Goal: Task Accomplishment & Management: Complete application form

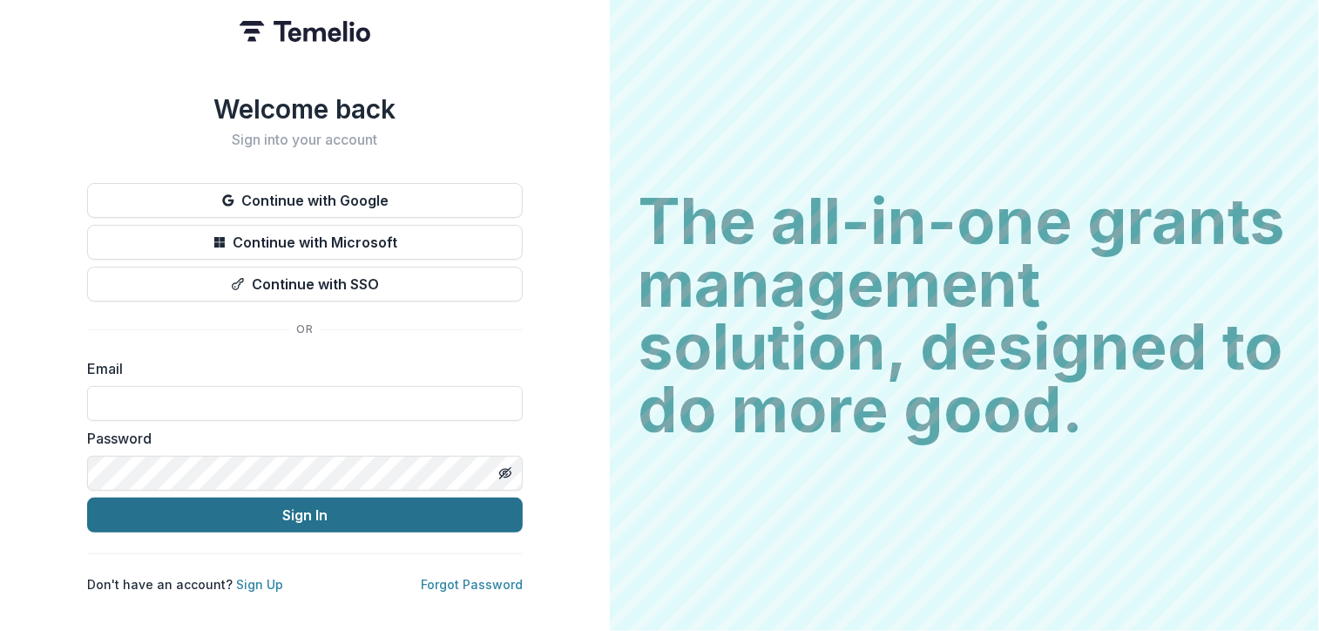
type input "**********"
click at [303, 510] on button "Sign In" at bounding box center [304, 514] width 435 height 35
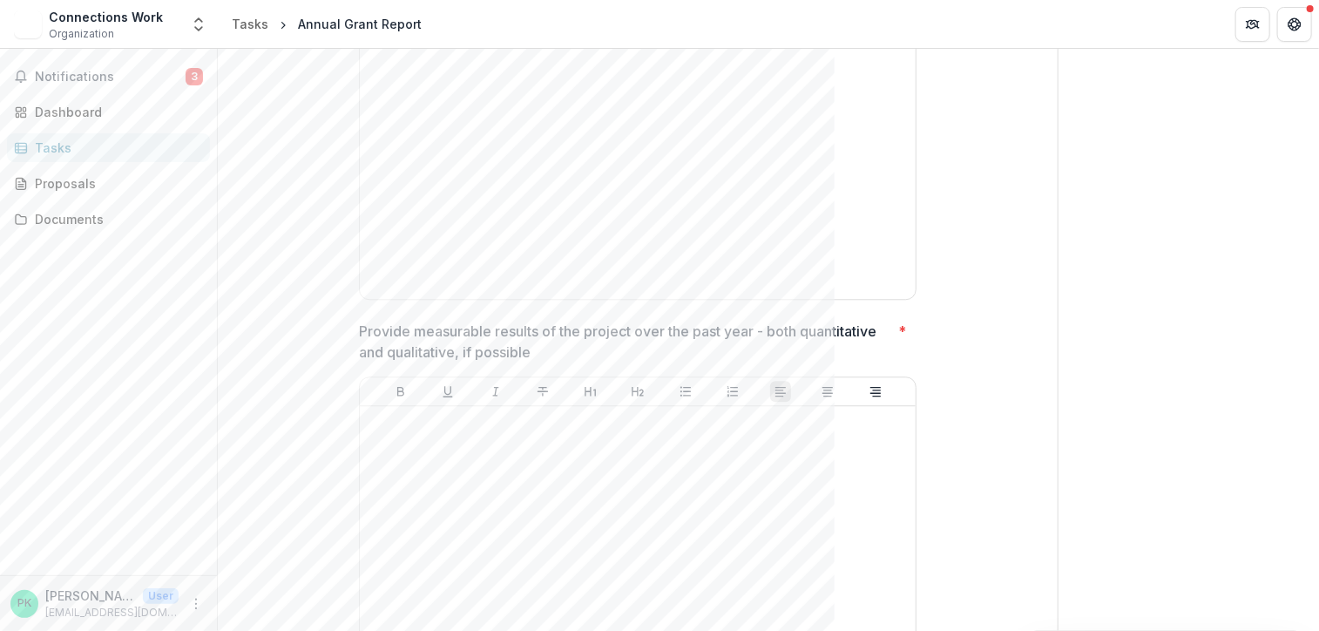
scroll to position [2352, 0]
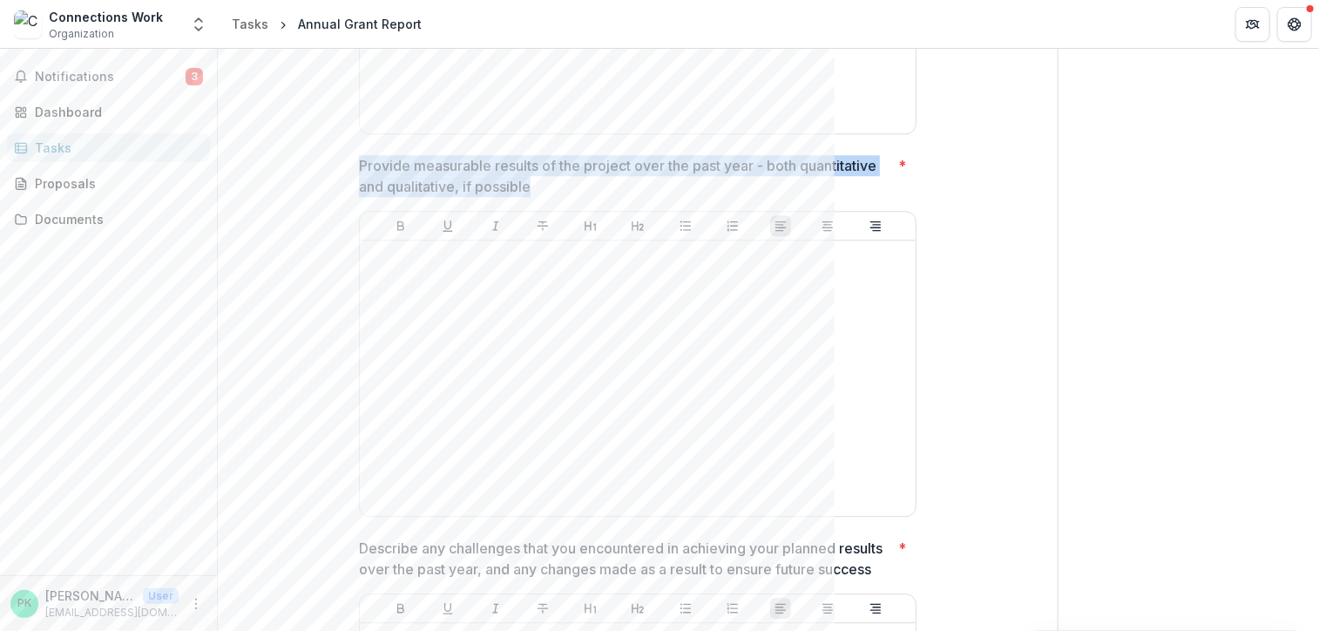
drag, startPoint x: 540, startPoint y: 188, endPoint x: 352, endPoint y: 166, distance: 189.4
copy p "Provide measurable results of the project over the past year - both quantitativ…"
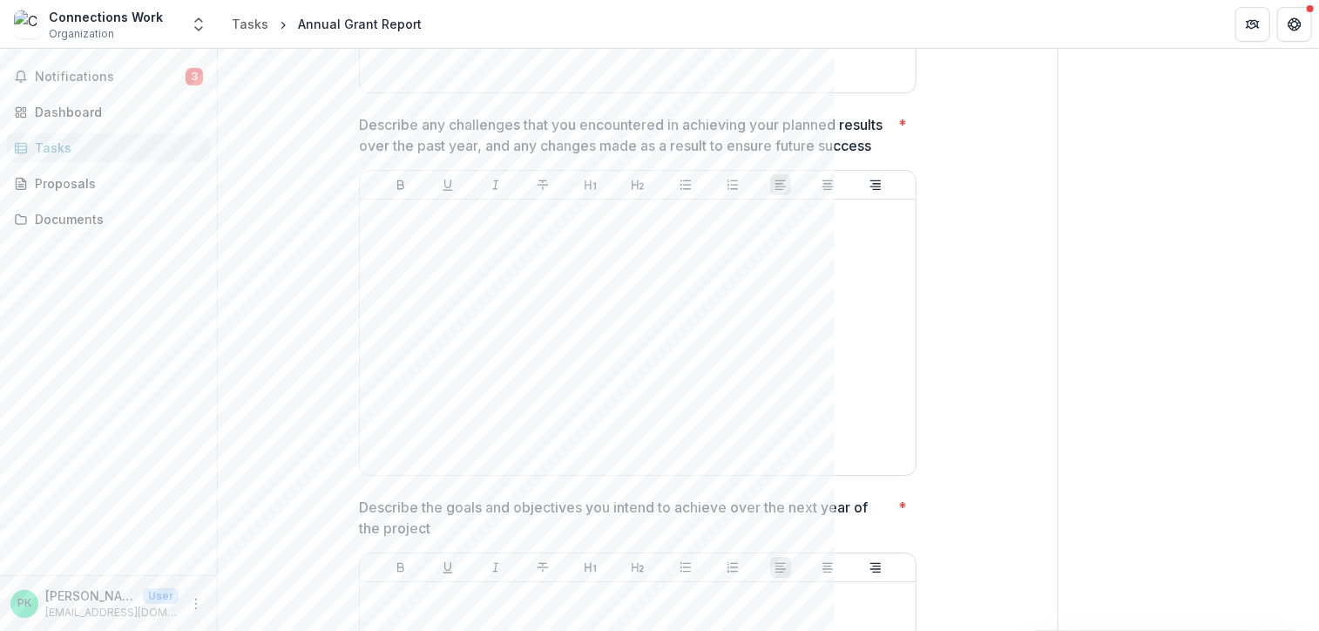
scroll to position [2787, 0]
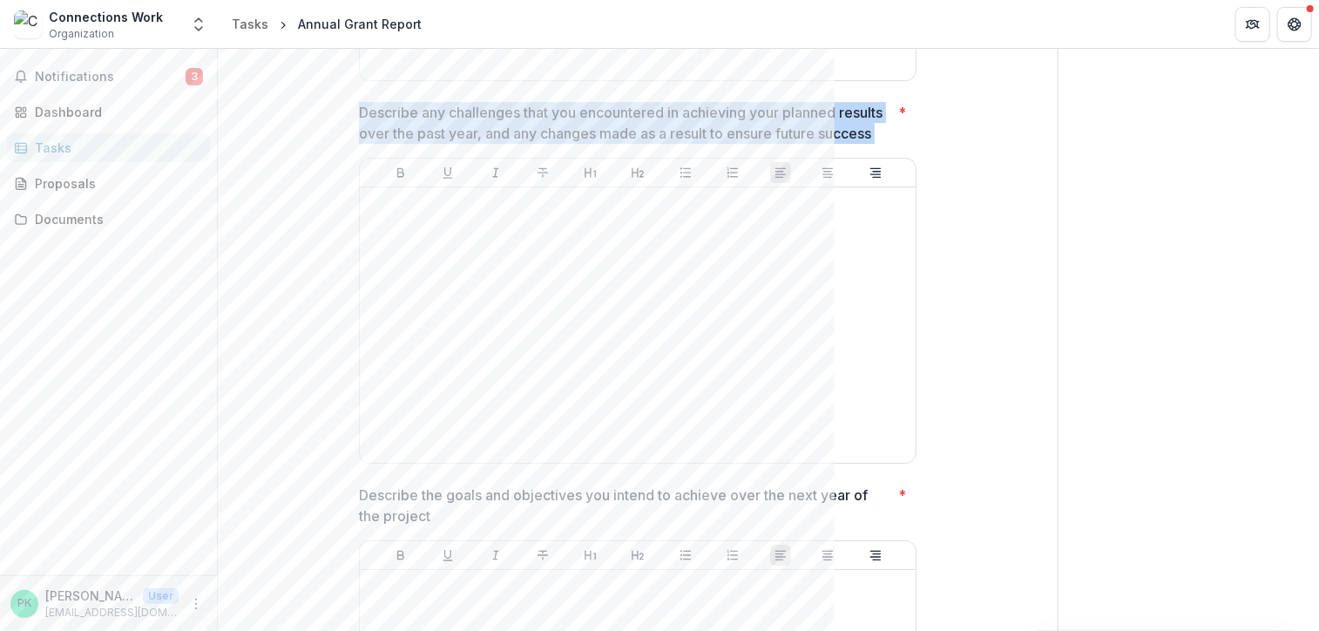
drag, startPoint x: 894, startPoint y: 130, endPoint x: 348, endPoint y: 107, distance: 545.7
click at [348, 107] on div "**********" at bounding box center [637, 230] width 585 height 5675
copy p "Describe any challenges that you encountered in achieving your planned results …"
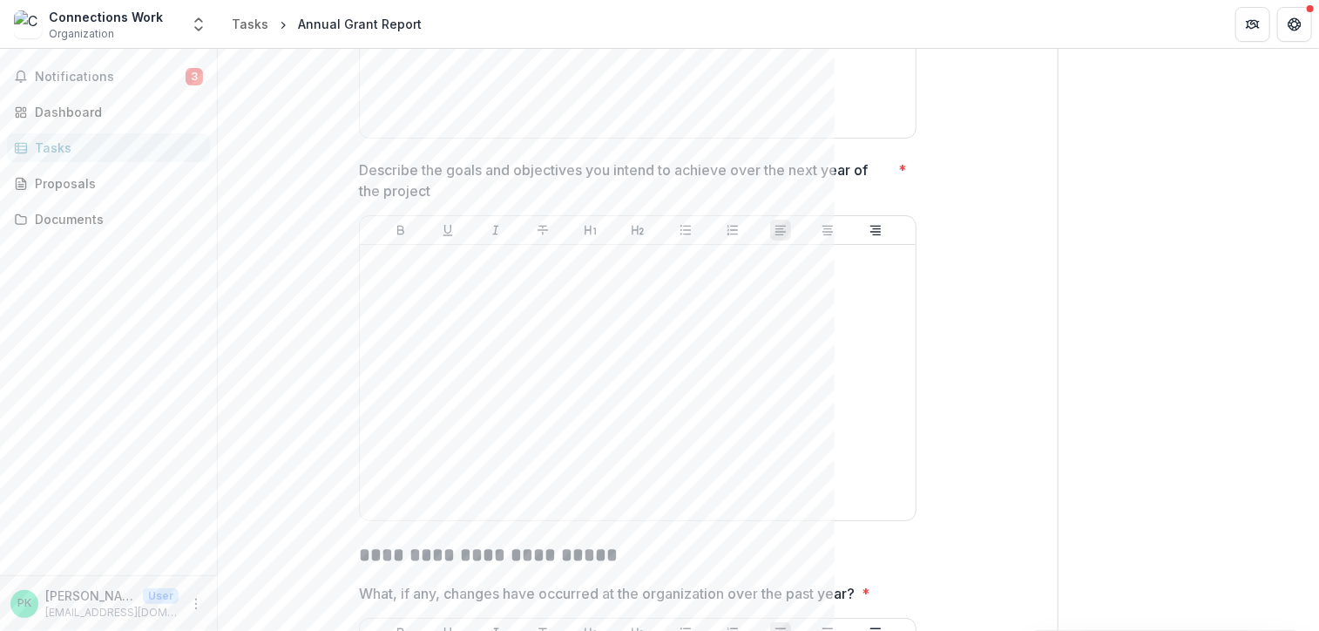
scroll to position [3135, 0]
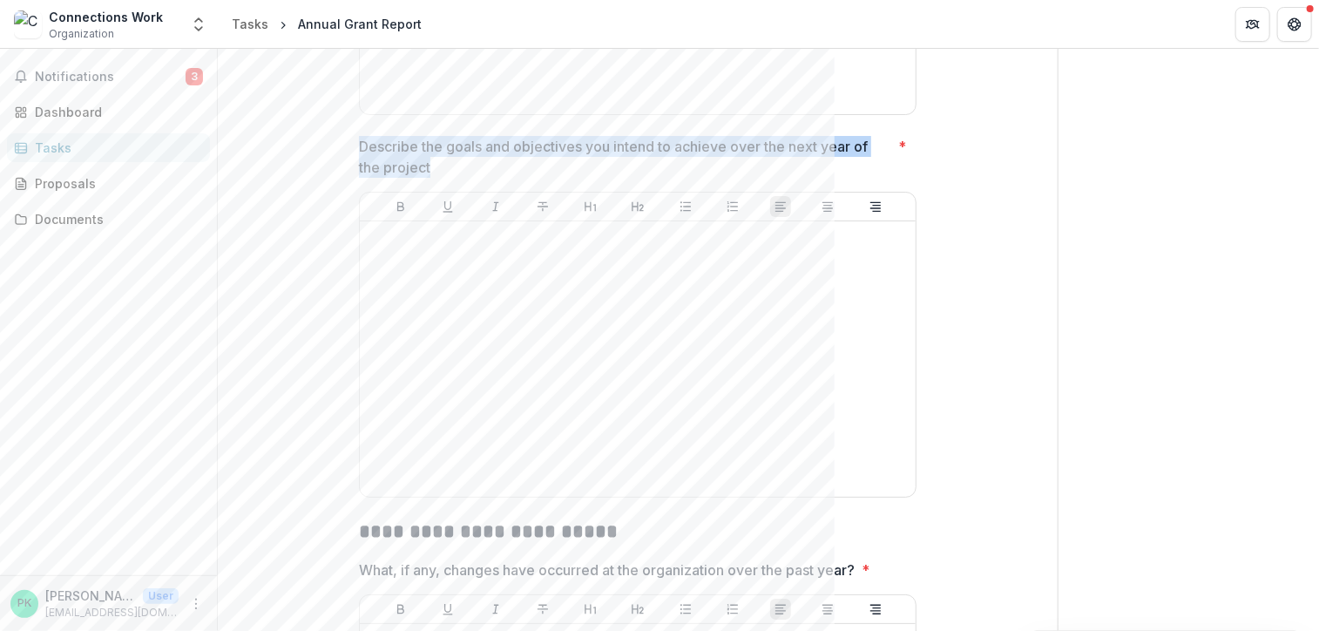
drag, startPoint x: 449, startPoint y: 165, endPoint x: 359, endPoint y: 146, distance: 92.6
click at [359, 146] on p "Describe the goals and objectives you intend to achieve over the next year of t…" at bounding box center [625, 157] width 532 height 42
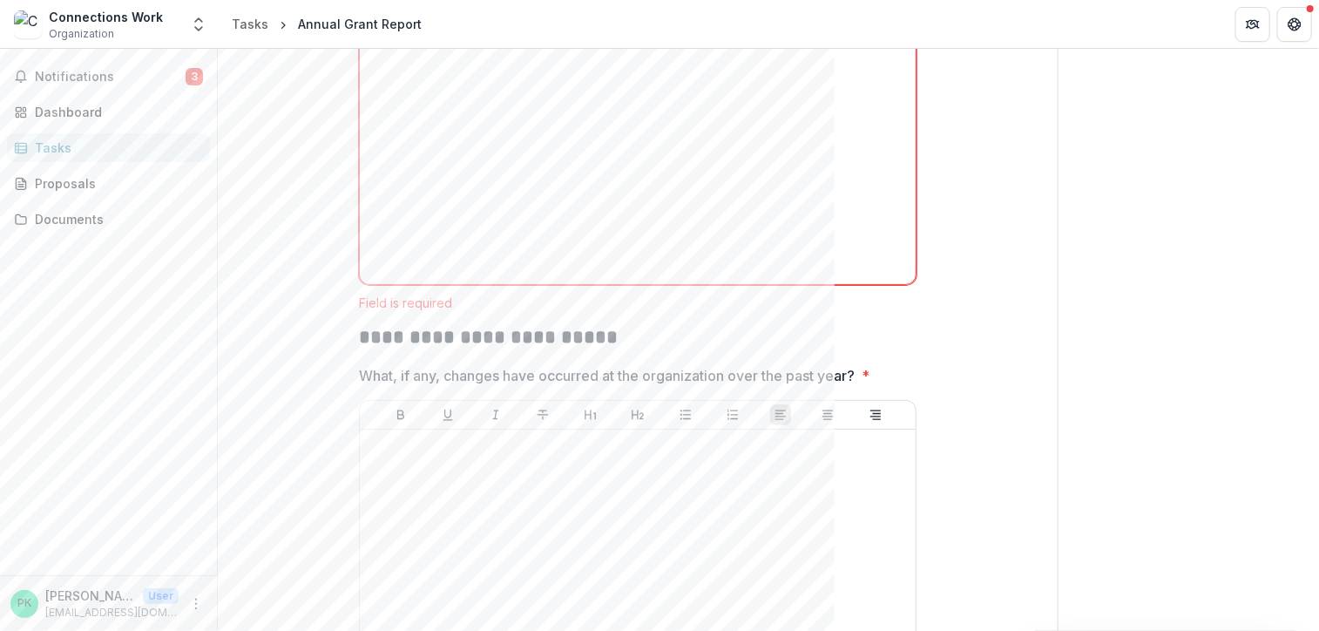
scroll to position [3397, 0]
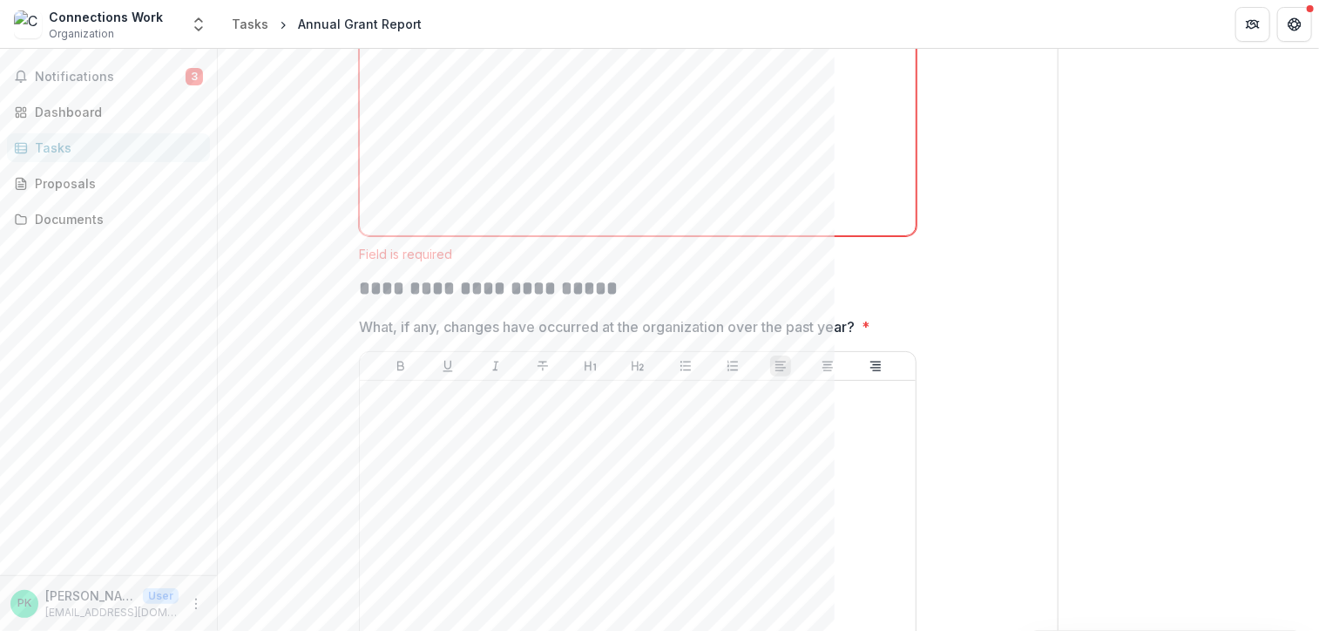
drag, startPoint x: 951, startPoint y: 327, endPoint x: 848, endPoint y: 318, distance: 103.1
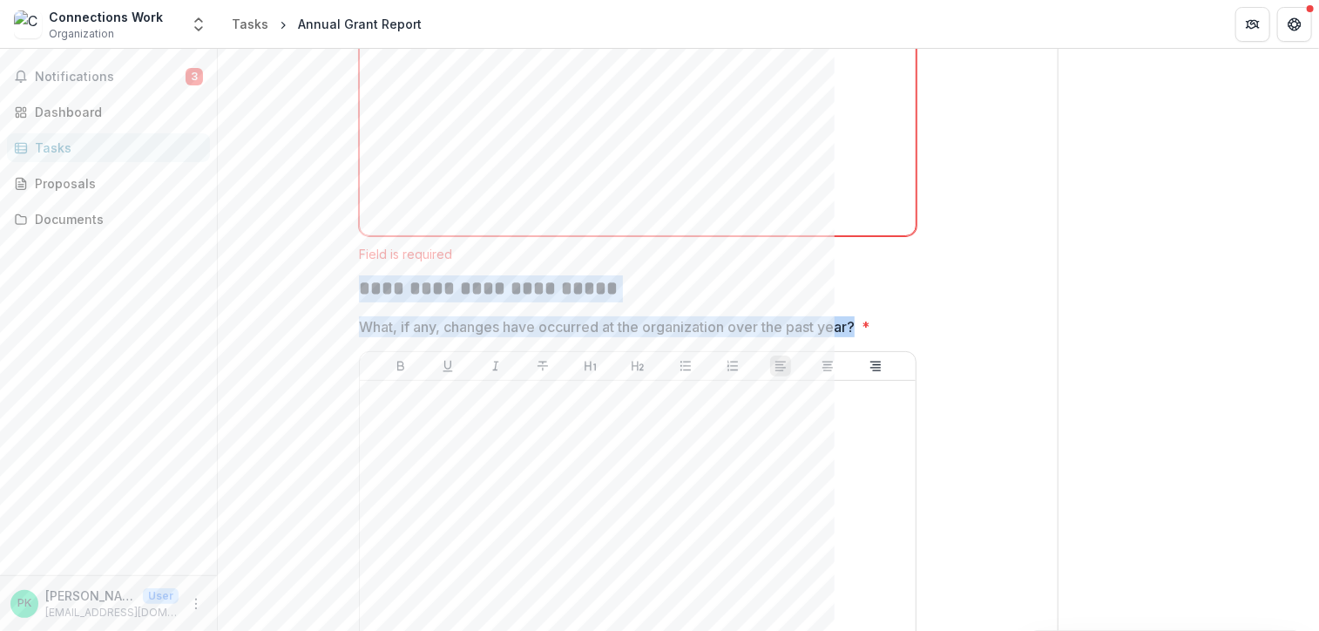
drag, startPoint x: 860, startPoint y: 323, endPoint x: 338, endPoint y: 296, distance: 523.3
copy div "**********"
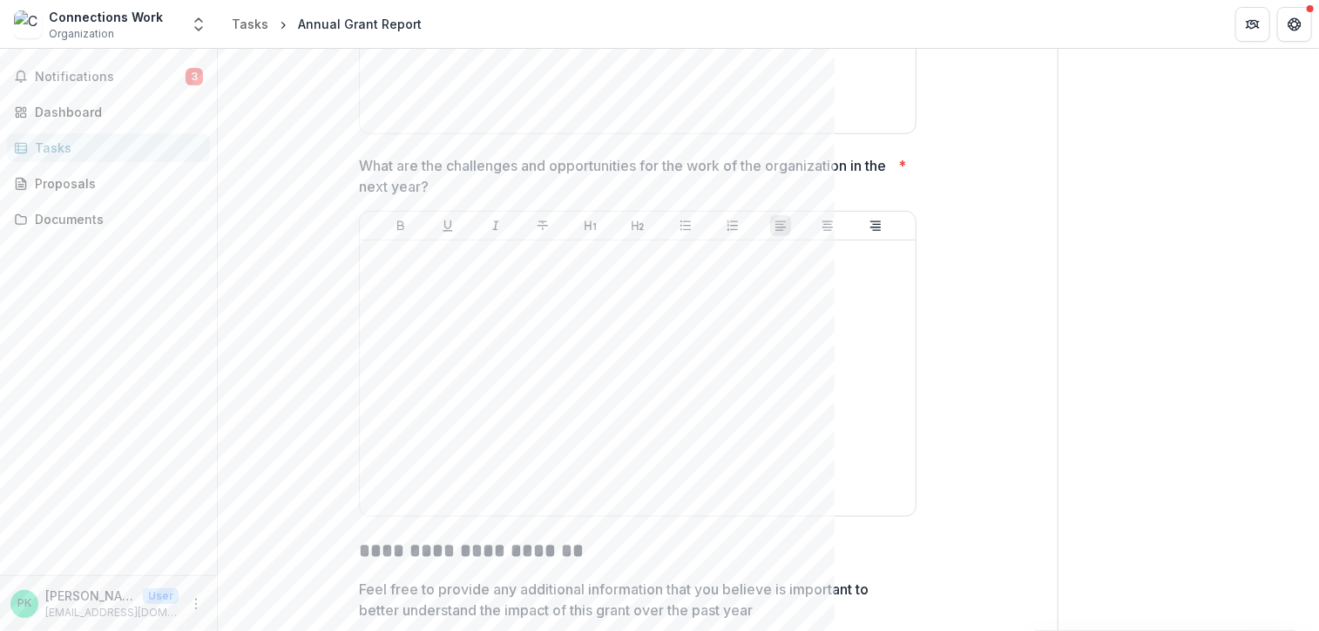
scroll to position [3745, 0]
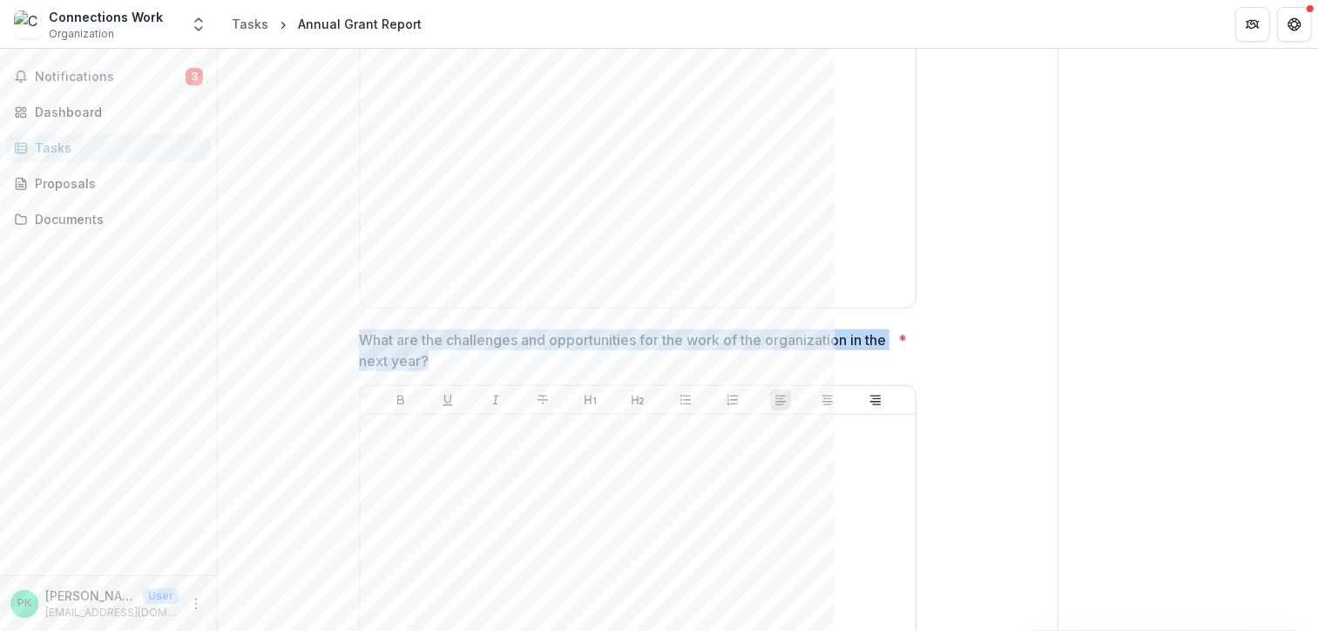
drag, startPoint x: 498, startPoint y: 350, endPoint x: 327, endPoint y: 334, distance: 171.5
copy p "What are the challenges and opportunities for the work of the organization in t…"
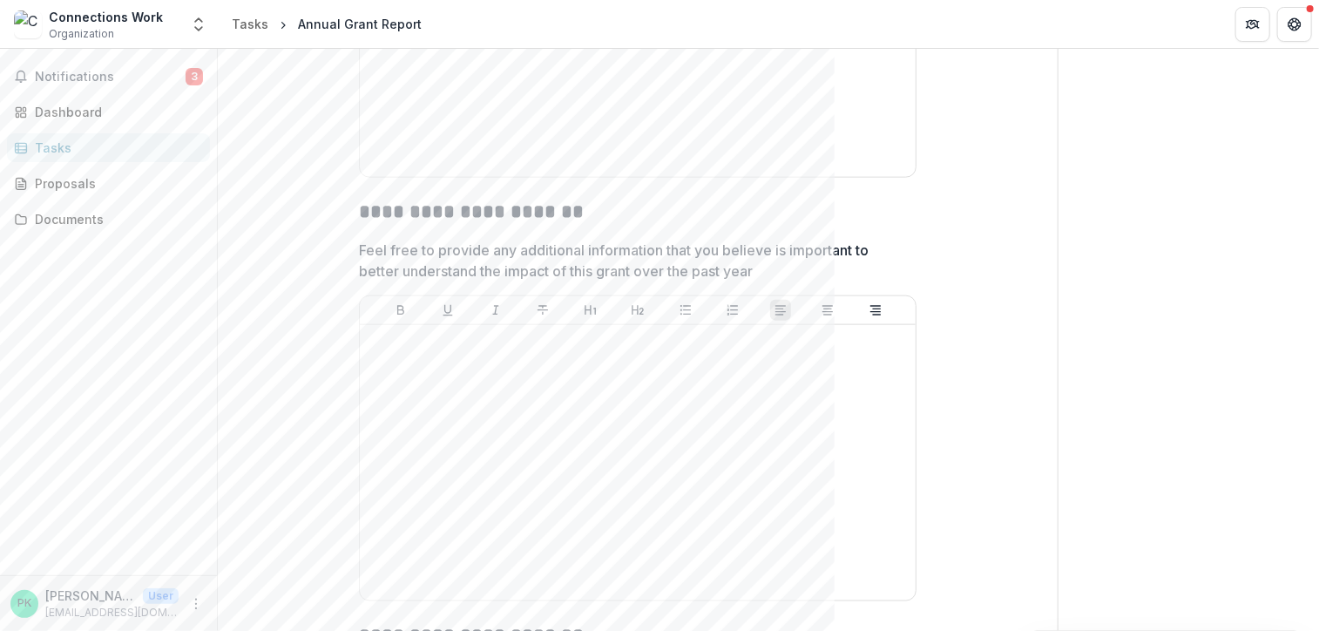
scroll to position [4268, 0]
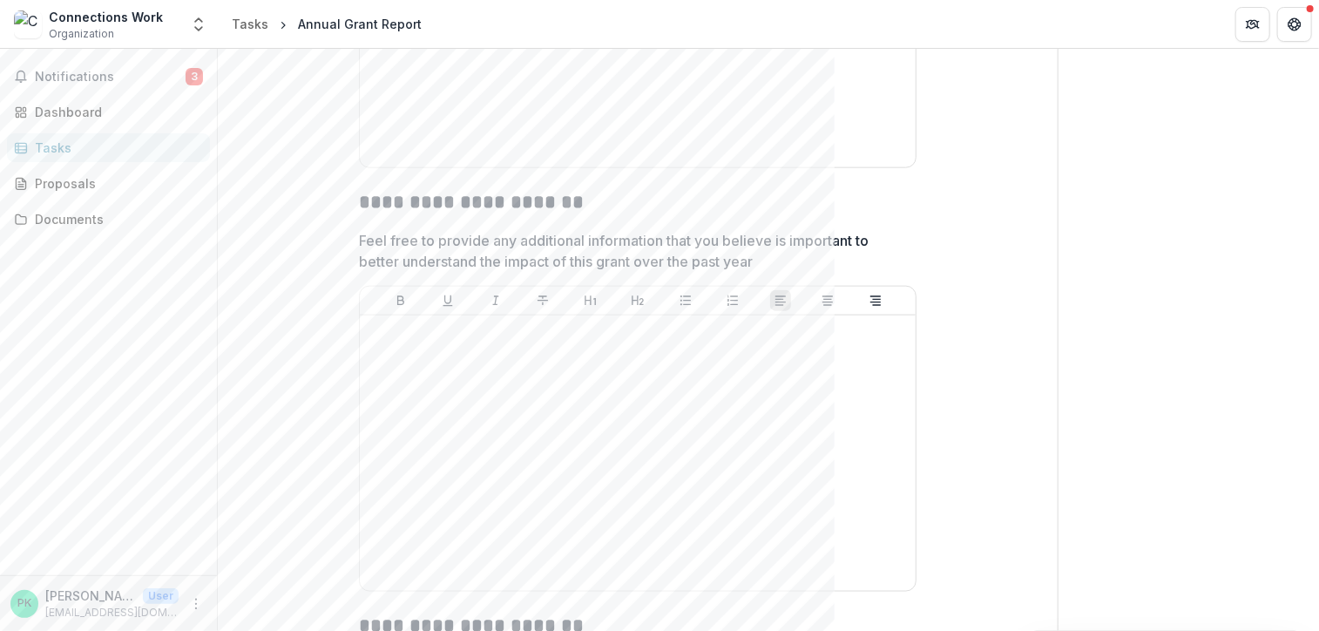
click at [789, 253] on p "Feel free to provide any additional information that you believe is important t…" at bounding box center [632, 251] width 547 height 42
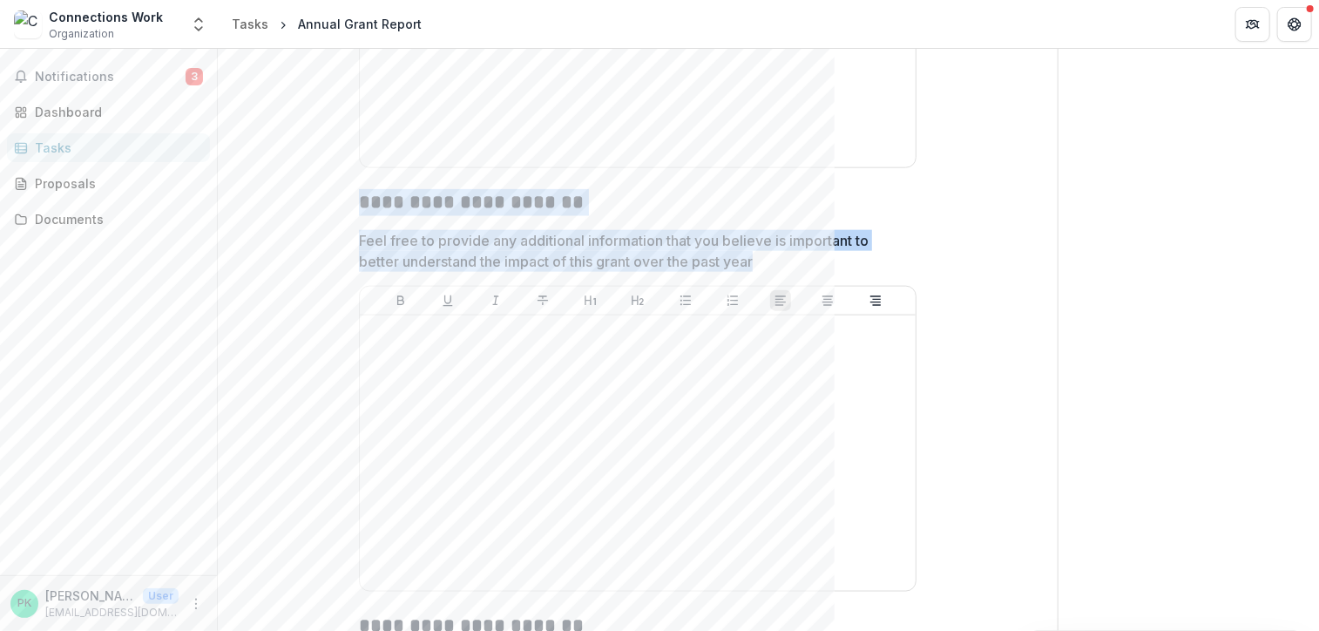
drag, startPoint x: 756, startPoint y: 257, endPoint x: 354, endPoint y: 203, distance: 406.0
copy div "**********"
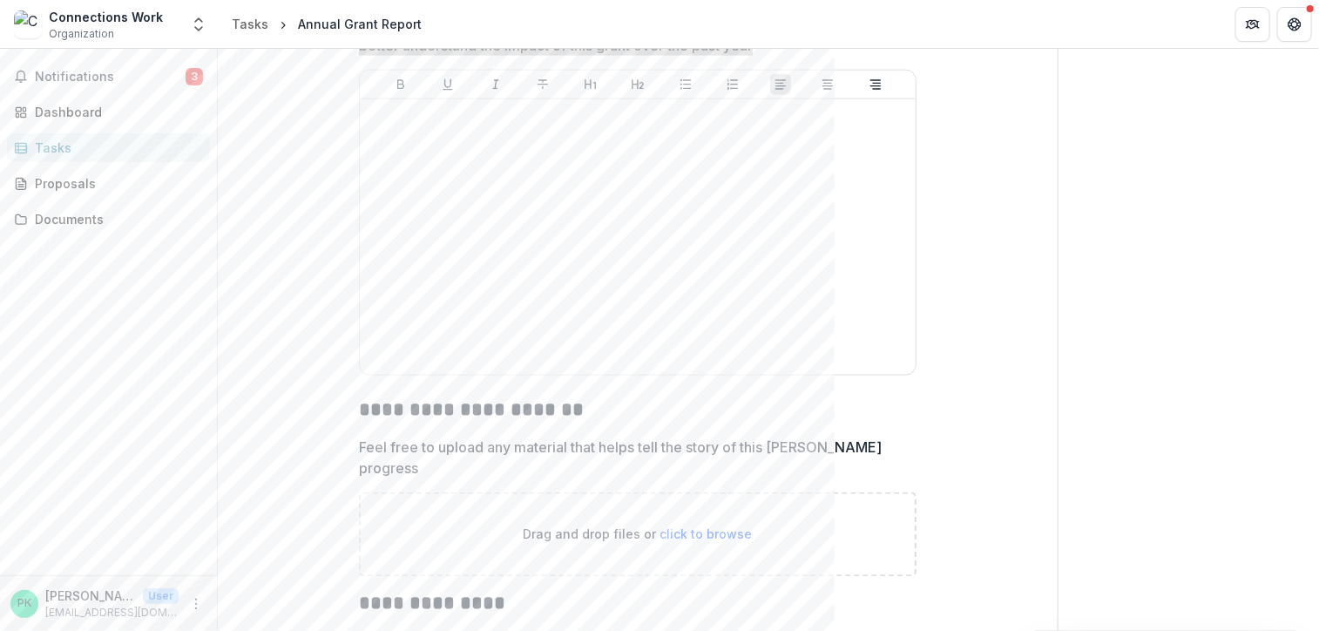
scroll to position [4703, 0]
